Goal: Find specific page/section: Find specific page/section

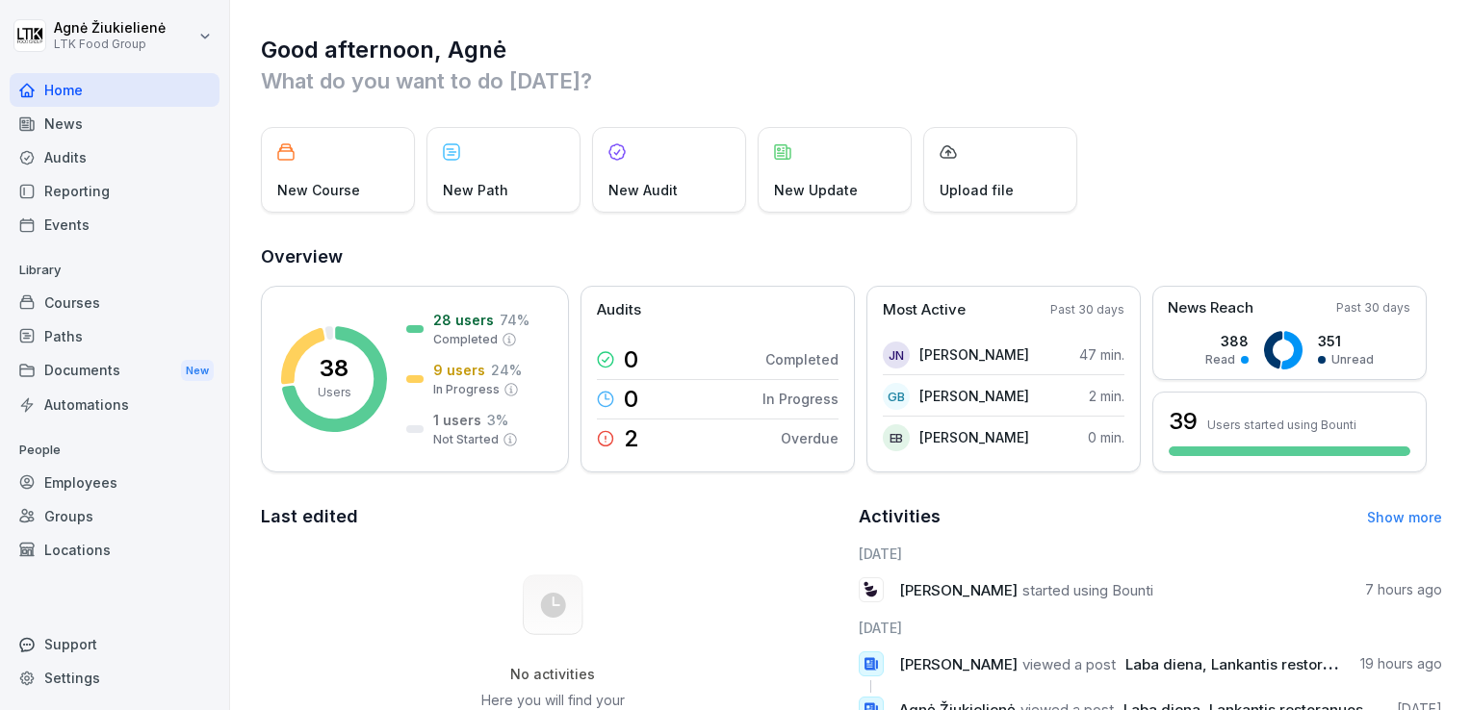
click at [75, 555] on div "Locations" at bounding box center [115, 550] width 210 height 34
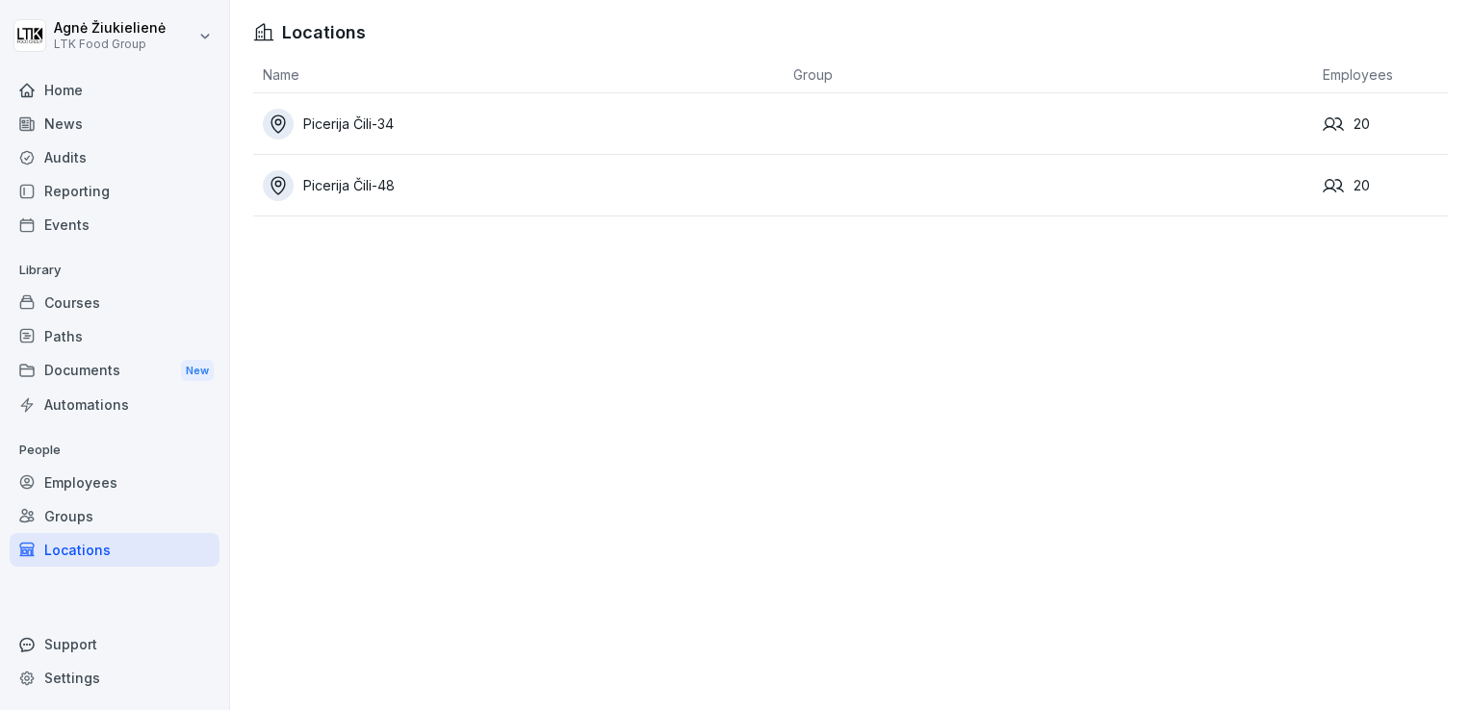
click at [372, 121] on div "Picerija Čili-34" at bounding box center [523, 124] width 521 height 31
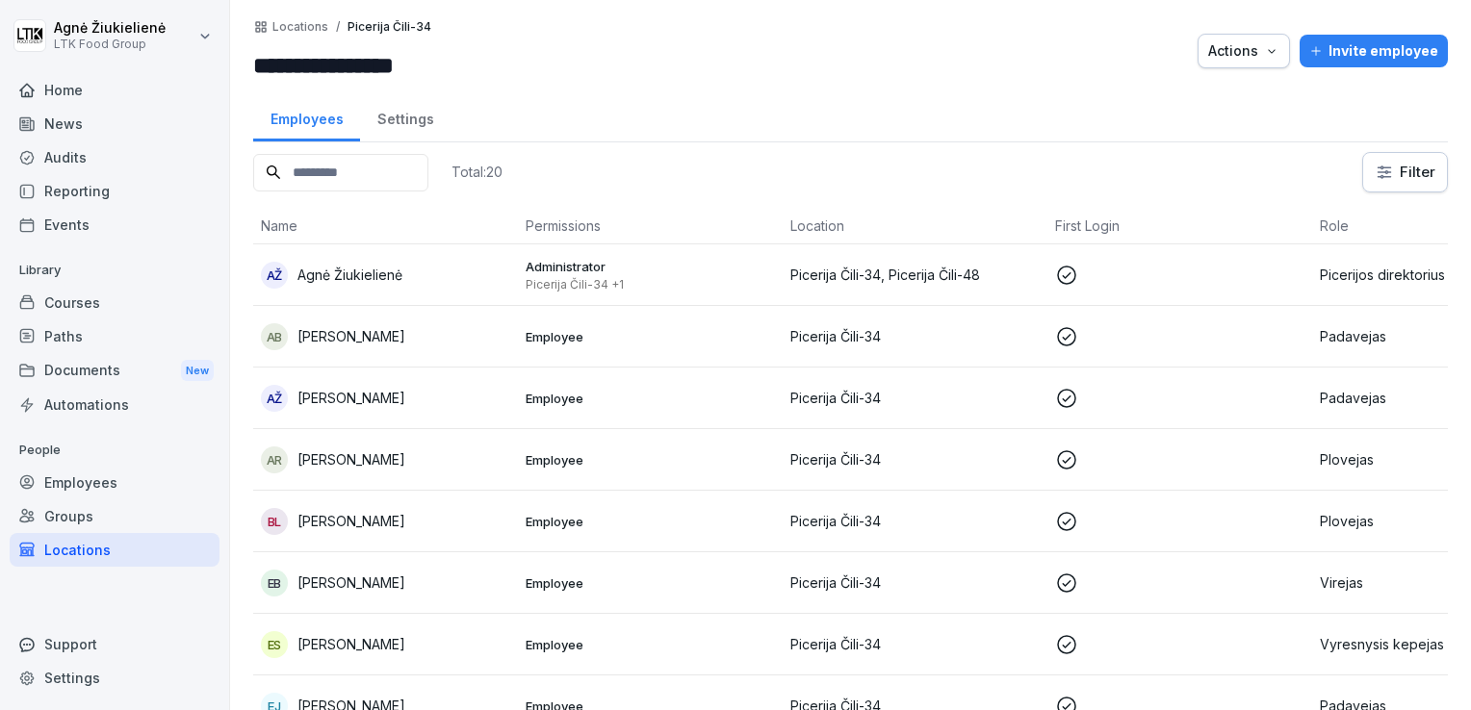
click at [85, 482] on div "Employees" at bounding box center [115, 483] width 210 height 34
